Goal: Task Accomplishment & Management: Complete application form

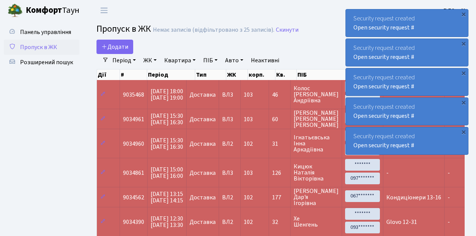
select select "25"
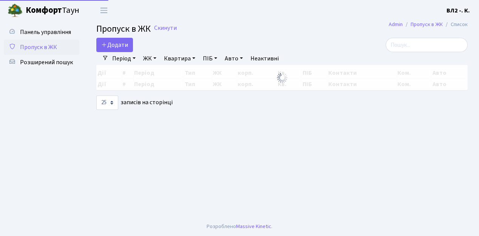
select select "25"
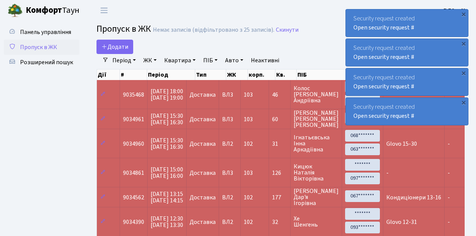
click at [54, 80] on ul "Панель управління Пропуск в ЖК Розширений пошук" at bounding box center [42, 189] width 76 height 328
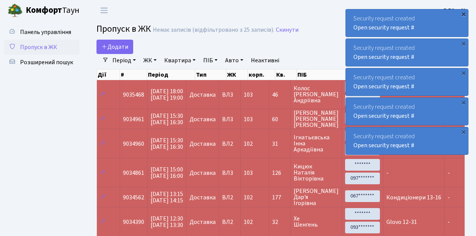
click at [463, 14] on div "×" at bounding box center [463, 14] width 8 height 8
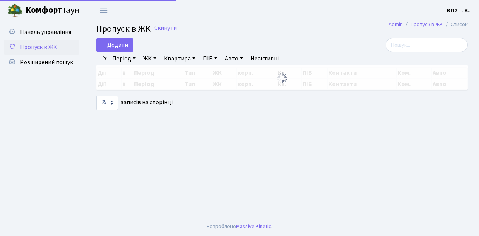
select select "25"
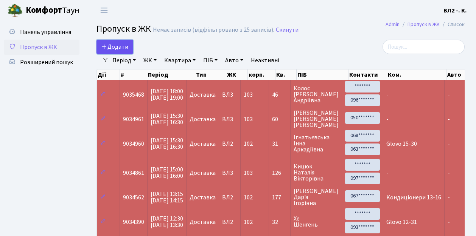
click at [129, 51] on link "Додати" at bounding box center [114, 47] width 37 height 14
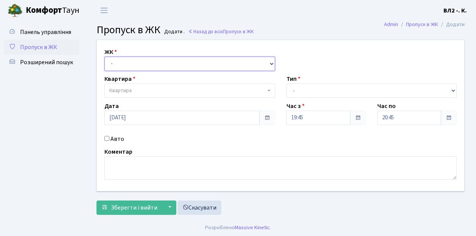
click at [270, 63] on select "- [STREET_ADDRESS][PERSON_NAME]" at bounding box center [189, 64] width 170 height 14
select select "317"
click at [104, 57] on select "- [STREET_ADDRESS][PERSON_NAME]" at bounding box center [189, 64] width 170 height 14
select select
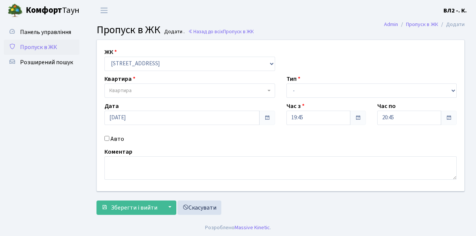
click at [267, 87] on span "Квартира" at bounding box center [189, 91] width 170 height 14
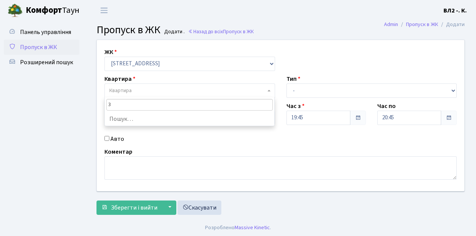
type input "31"
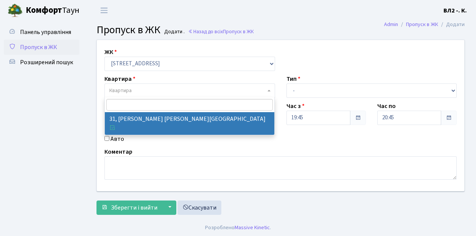
select select "38032"
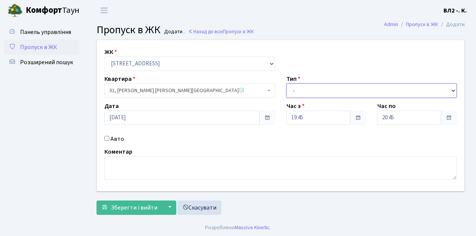
click at [450, 88] on select "- Доставка Таксі Гості Сервіс" at bounding box center [371, 91] width 170 height 14
select select "1"
click at [286, 84] on select "- Доставка Таксі Гості Сервіс" at bounding box center [371, 91] width 170 height 14
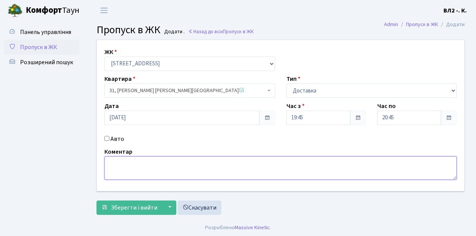
drag, startPoint x: 108, startPoint y: 163, endPoint x: 119, endPoint y: 166, distance: 10.9
click at [110, 163] on textarea at bounding box center [280, 168] width 352 height 23
type textarea "19-51"
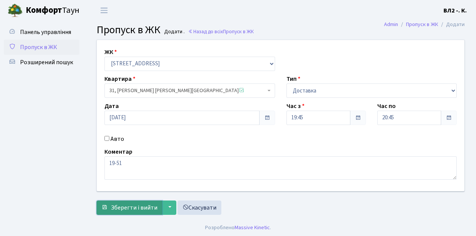
click at [115, 209] on span "Зберегти і вийти" at bounding box center [134, 208] width 46 height 8
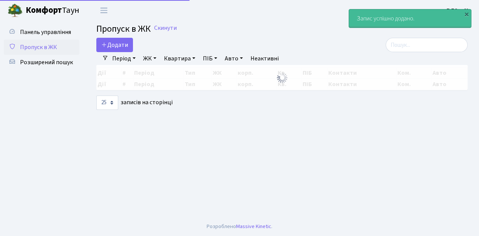
select select "25"
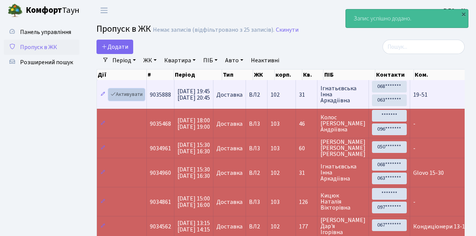
click at [139, 98] on link "Активувати" at bounding box center [126, 95] width 36 height 12
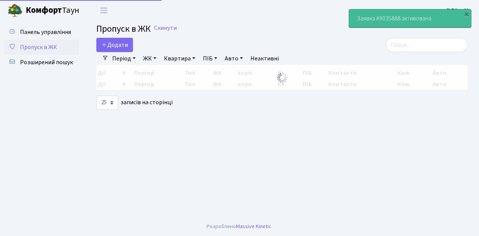
select select "25"
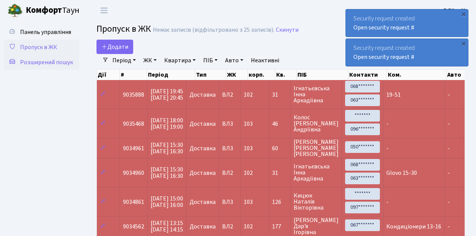
click at [41, 61] on span "Розширений пошук" at bounding box center [46, 62] width 53 height 8
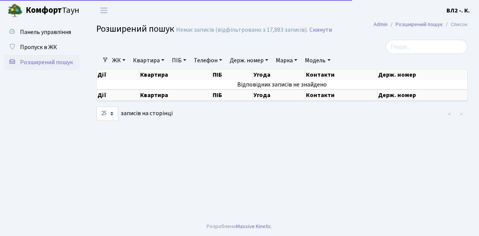
select select "25"
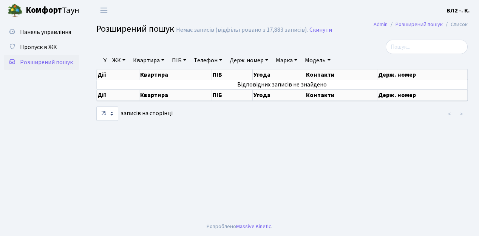
click at [163, 59] on link "Квартира" at bounding box center [148, 60] width 37 height 13
type input "128"
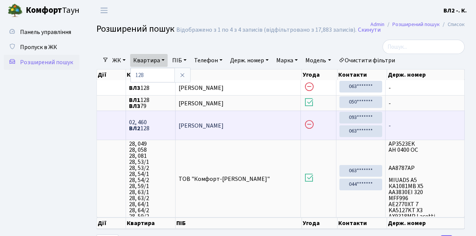
click at [142, 127] on span "02, 460 ВЛ2 128" at bounding box center [150, 125] width 43 height 12
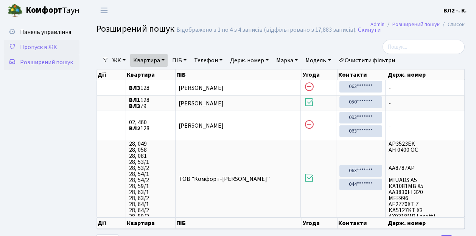
click at [34, 46] on span "Пропуск в ЖК" at bounding box center [38, 47] width 37 height 8
click at [34, 45] on span "Пропуск в ЖК" at bounding box center [38, 47] width 37 height 8
click at [40, 88] on ul "Панель управління Пропуск в ЖК Розширений пошук" at bounding box center [42, 136] width 76 height 222
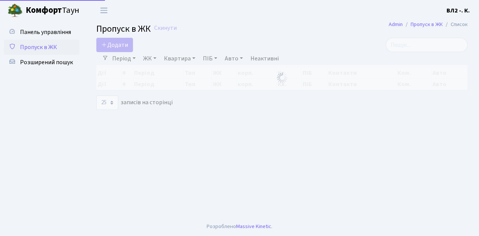
select select "25"
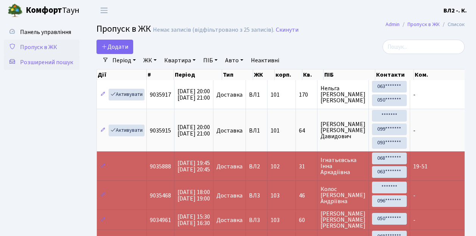
drag, startPoint x: 51, startPoint y: 64, endPoint x: 59, endPoint y: 63, distance: 8.0
click at [51, 64] on span "Розширений пошук" at bounding box center [46, 62] width 53 height 8
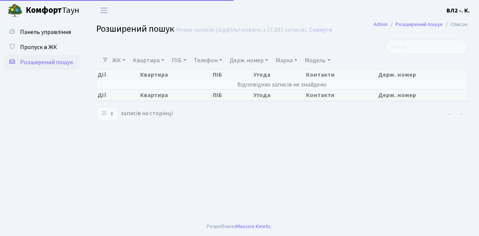
select select "25"
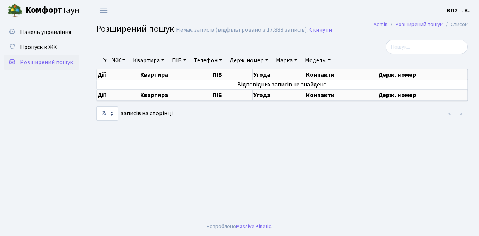
click at [164, 60] on link "Квартира" at bounding box center [148, 60] width 37 height 13
type input "6"
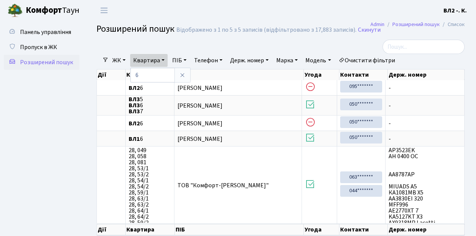
click at [73, 119] on ul "Панель управління Пропуск в ЖК Розширений пошук" at bounding box center [42, 139] width 76 height 228
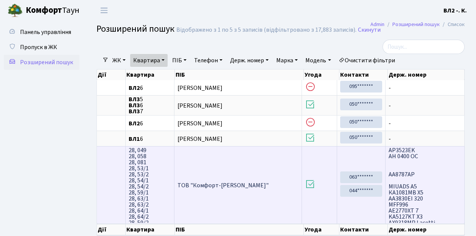
click at [254, 195] on td "ТОВ "Комфорт-Таун Ріелт"" at bounding box center [238, 184] width 128 height 77
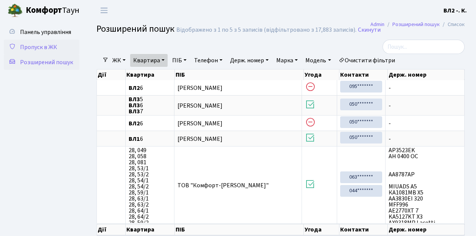
click at [35, 48] on span "Пропуск в ЖК" at bounding box center [38, 47] width 37 height 8
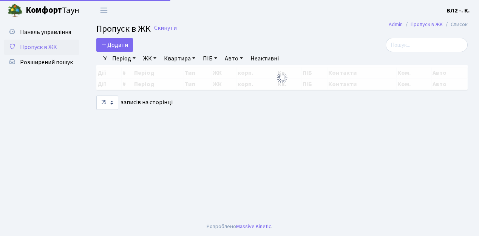
select select "25"
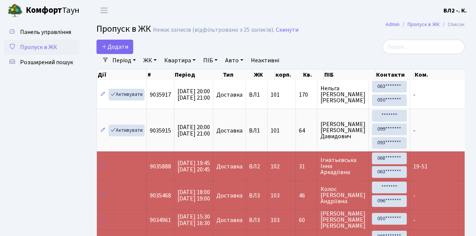
click at [171, 9] on header "Комфорт Таун ВЛ2 -. К. Мій обліковий запис Вийти" at bounding box center [238, 10] width 476 height 21
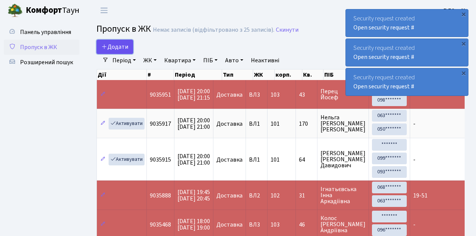
click at [128, 52] on link "Додати" at bounding box center [114, 47] width 37 height 14
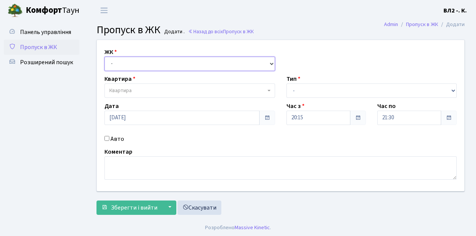
click at [271, 62] on select "- [STREET_ADDRESS][PERSON_NAME]" at bounding box center [189, 64] width 170 height 14
select select "317"
click at [104, 57] on select "- [STREET_ADDRESS][PERSON_NAME]" at bounding box center [189, 64] width 170 height 14
select select
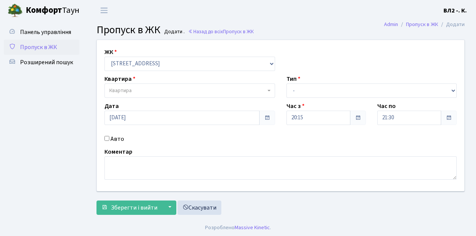
click at [269, 87] on span at bounding box center [270, 91] width 2 height 14
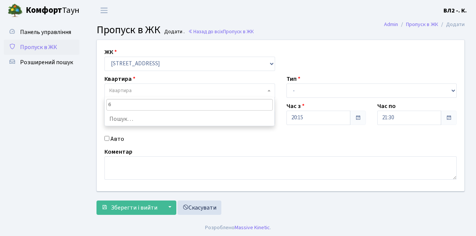
type input "61"
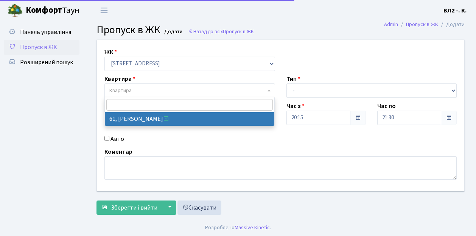
select select "38122"
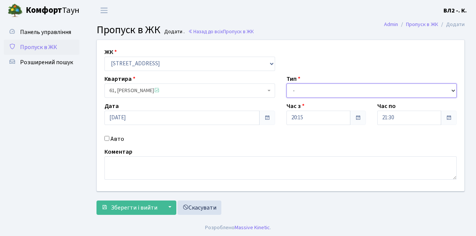
drag, startPoint x: 452, startPoint y: 89, endPoint x: 448, endPoint y: 89, distance: 4.5
click at [452, 89] on select "- Доставка Таксі Гості Сервіс" at bounding box center [371, 91] width 170 height 14
select select "1"
click at [286, 84] on select "- Доставка Таксі Гості Сервіс" at bounding box center [371, 91] width 170 height 14
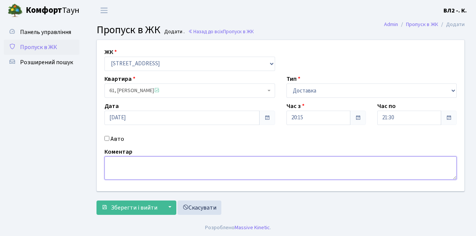
click at [109, 159] on textarea at bounding box center [280, 168] width 352 height 23
type textarea "20-20"
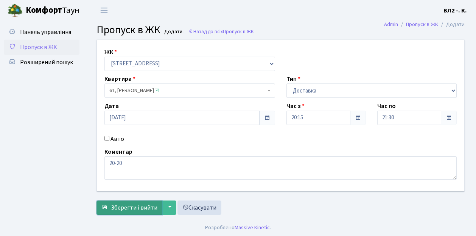
click at [115, 211] on span "Зберегти і вийти" at bounding box center [134, 208] width 46 height 8
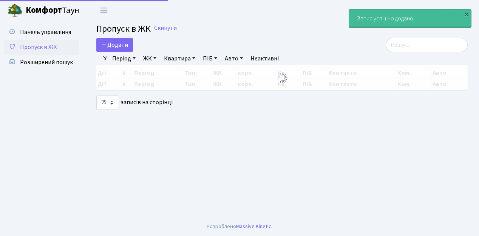
select select "25"
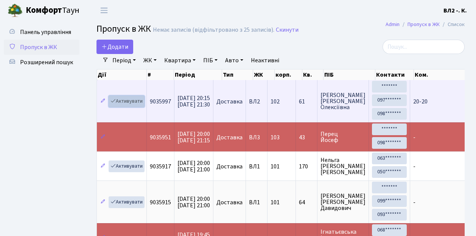
click at [141, 106] on link "Активувати" at bounding box center [126, 102] width 36 height 12
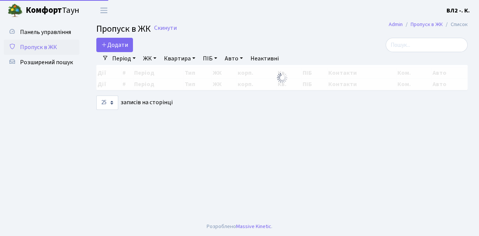
select select "25"
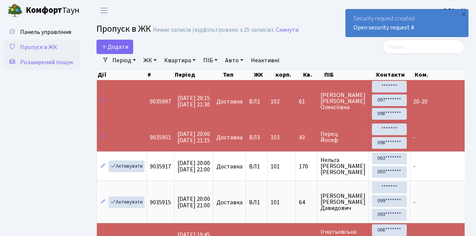
click at [46, 62] on span "Розширений пошук" at bounding box center [46, 62] width 53 height 8
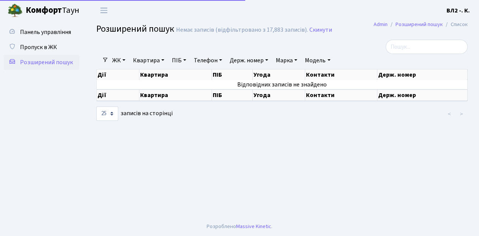
select select "25"
click at [164, 60] on link "Квартира" at bounding box center [148, 60] width 37 height 13
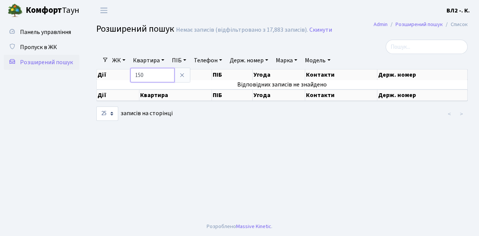
type input "150"
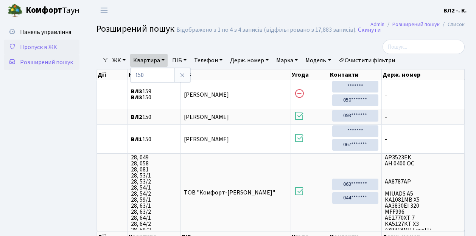
click at [36, 47] on span "Пропуск в ЖК" at bounding box center [38, 47] width 37 height 8
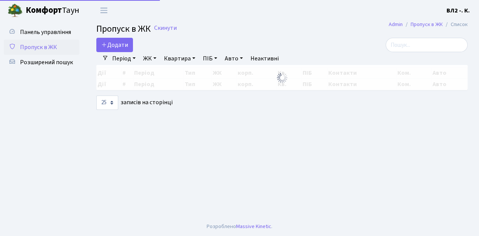
select select "25"
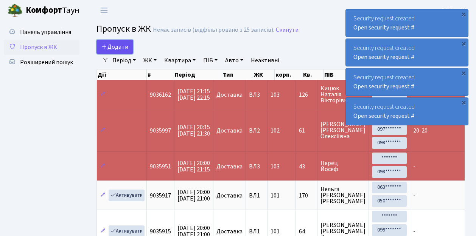
click at [128, 51] on link "Додати" at bounding box center [114, 47] width 37 height 14
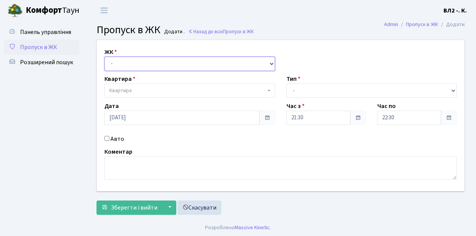
click at [271, 61] on select "- [STREET_ADDRESS][PERSON_NAME]" at bounding box center [189, 64] width 170 height 14
select select "317"
click at [104, 57] on select "- [STREET_ADDRESS][PERSON_NAME]" at bounding box center [189, 64] width 170 height 14
select select
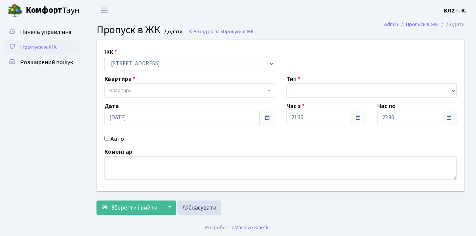
click at [267, 88] on span "Квартира" at bounding box center [189, 91] width 170 height 14
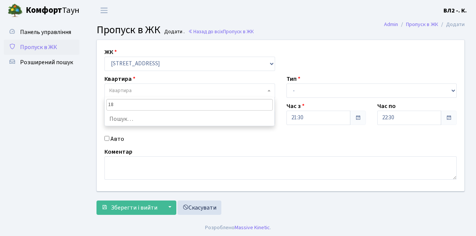
type input "188"
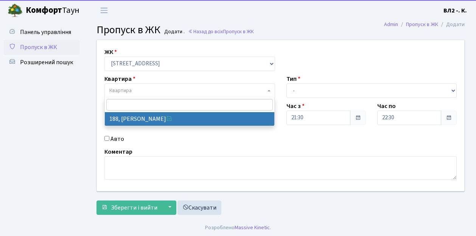
select select "40000"
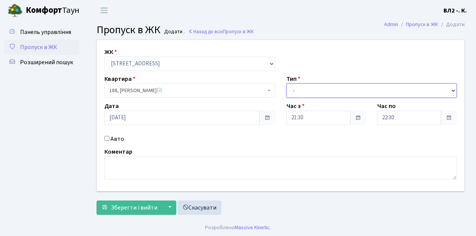
click at [451, 90] on select "- Доставка Таксі Гості Сервіс" at bounding box center [371, 91] width 170 height 14
select select "1"
click at [286, 84] on select "- Доставка Таксі Гості Сервіс" at bounding box center [371, 91] width 170 height 14
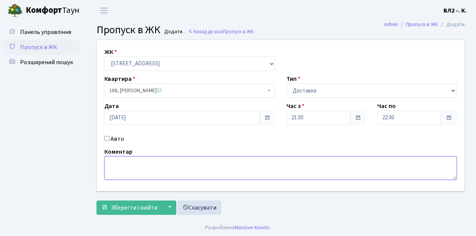
drag, startPoint x: 107, startPoint y: 160, endPoint x: 154, endPoint y: 146, distance: 48.7
click at [108, 159] on textarea at bounding box center [280, 168] width 352 height 23
type textarea "Loko 21-32"
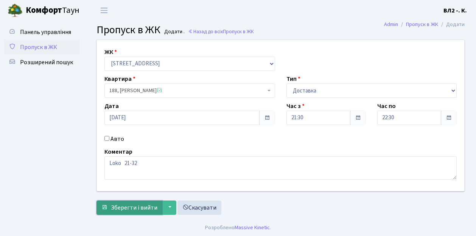
click at [126, 207] on span "Зберегти і вийти" at bounding box center [134, 208] width 46 height 8
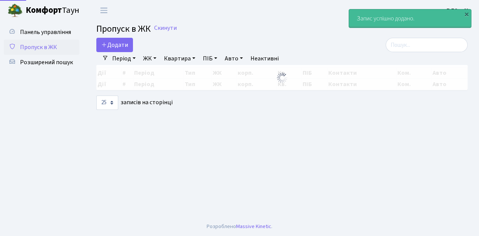
select select "25"
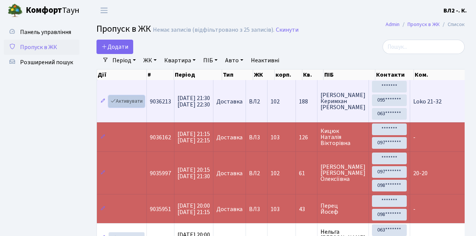
click at [141, 105] on link "Активувати" at bounding box center [126, 102] width 36 height 12
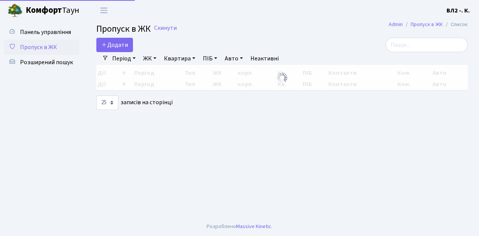
select select "25"
